Goal: Task Accomplishment & Management: Use online tool/utility

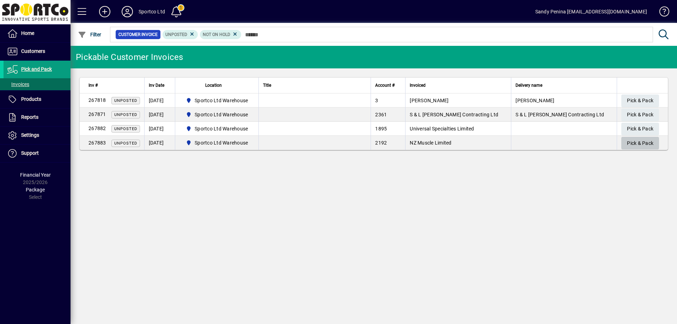
click at [639, 143] on span "Pick & Pack" at bounding box center [640, 143] width 26 height 12
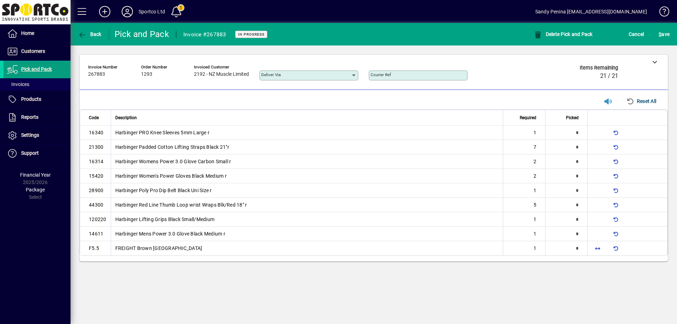
type input "*"
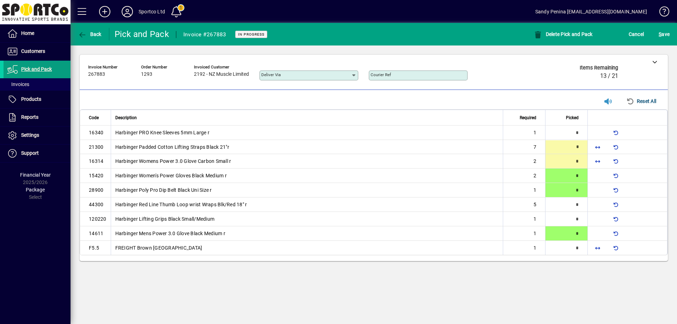
type input "*"
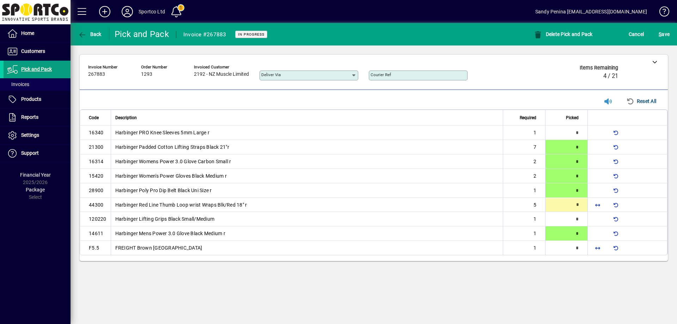
type input "*"
click at [599, 243] on span "button" at bounding box center [597, 248] width 17 height 17
type input "*"
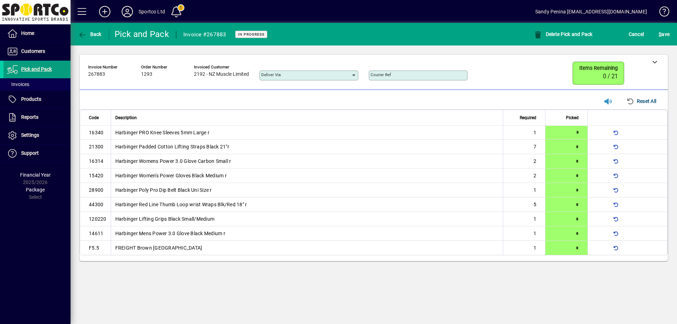
type input "*"
click at [667, 36] on span "S ave" at bounding box center [663, 34] width 11 height 11
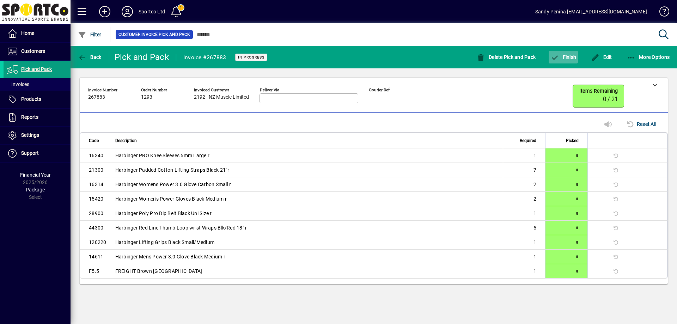
click at [562, 62] on span "button" at bounding box center [562, 57] width 29 height 17
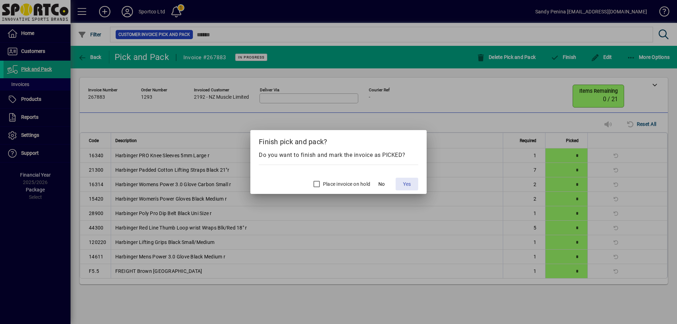
click at [404, 184] on span "Yes" at bounding box center [407, 183] width 8 height 7
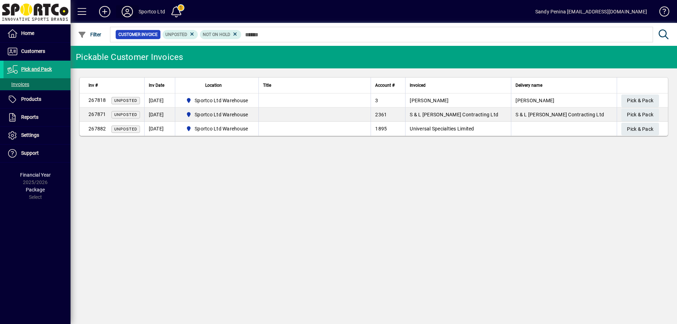
click at [125, 14] on icon at bounding box center [127, 11] width 14 height 11
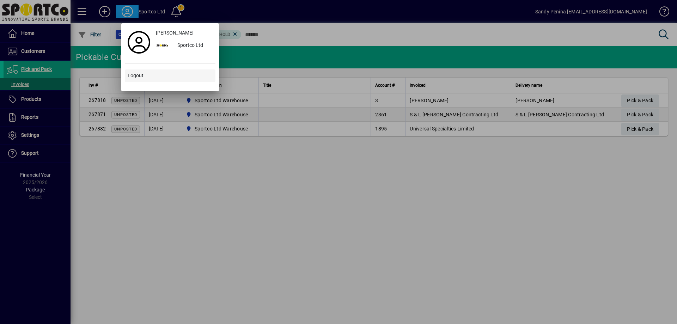
click at [145, 73] on span at bounding box center [170, 75] width 91 height 17
